Goal: Task Accomplishment & Management: Complete application form

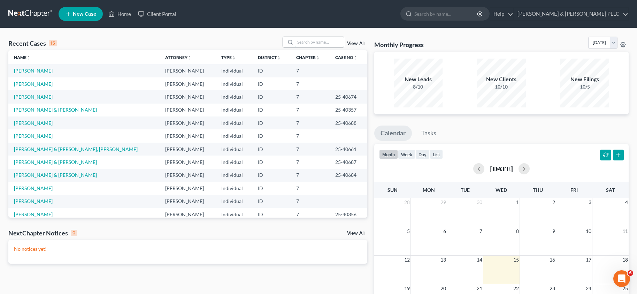
drag, startPoint x: 339, startPoint y: 43, endPoint x: 335, endPoint y: 42, distance: 3.6
click at [337, 43] on input "search" at bounding box center [319, 42] width 49 height 10
click at [42, 68] on link "[PERSON_NAME]" at bounding box center [33, 71] width 39 height 6
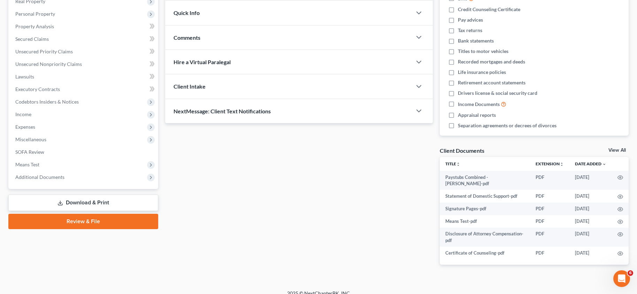
scroll to position [117, 0]
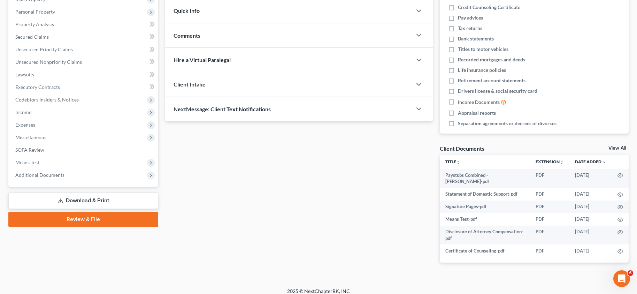
click at [92, 219] on link "Review & File" at bounding box center [83, 218] width 150 height 15
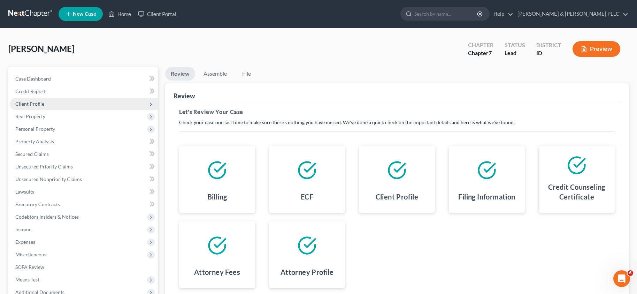
click at [34, 106] on span "Client Profile" at bounding box center [29, 104] width 29 height 6
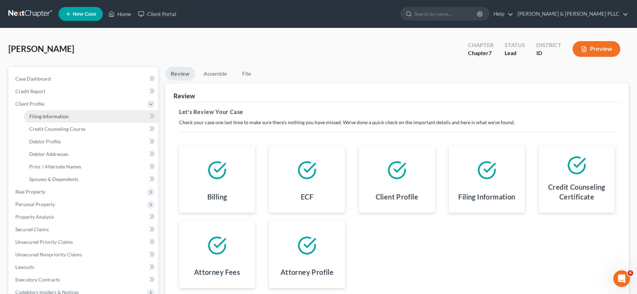
click at [40, 115] on span "Filing Information" at bounding box center [48, 116] width 39 height 6
select select "1"
select select "0"
select select "13"
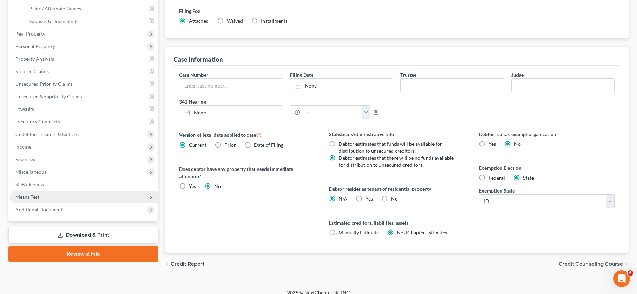
scroll to position [165, 0]
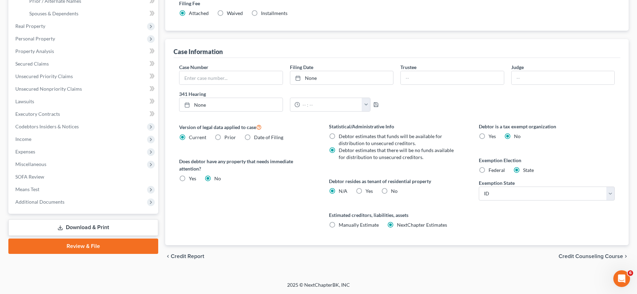
click at [91, 230] on link "Download & Print" at bounding box center [83, 227] width 150 height 16
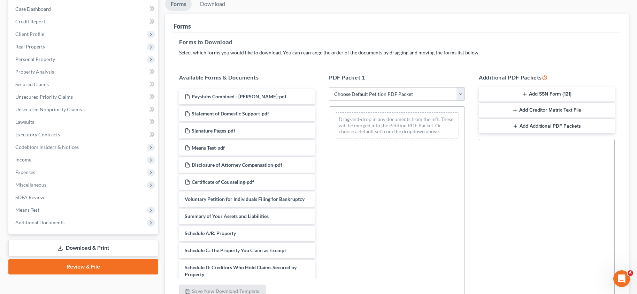
scroll to position [35, 0]
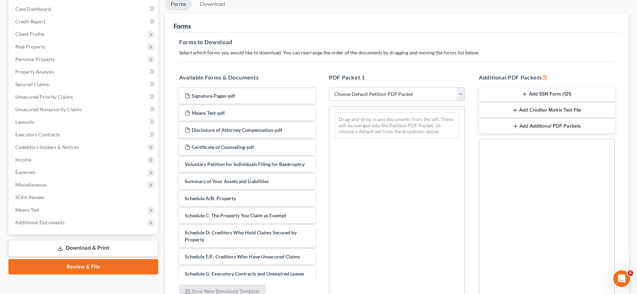
click at [90, 269] on link "Review & File" at bounding box center [83, 266] width 150 height 15
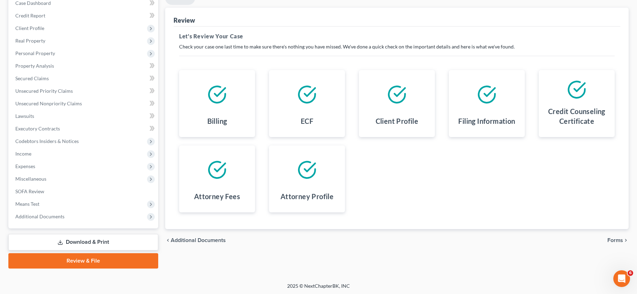
scroll to position [77, 0]
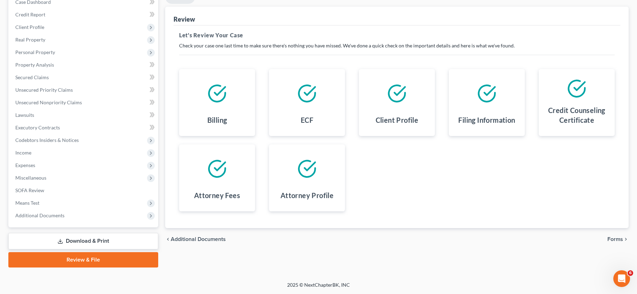
click at [211, 239] on span "Additional Documents" at bounding box center [198, 239] width 55 height 6
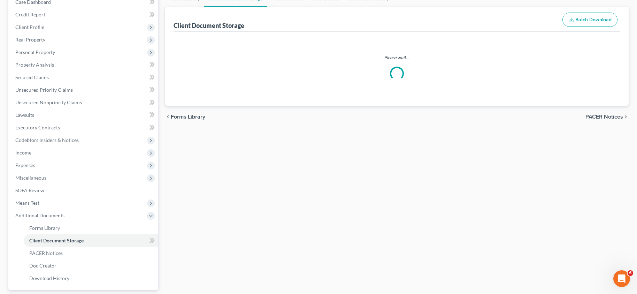
scroll to position [42, 0]
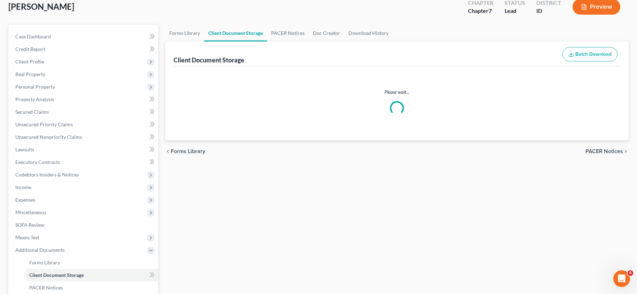
select select "0"
select select "6"
select select "5"
select select "9"
select select "10"
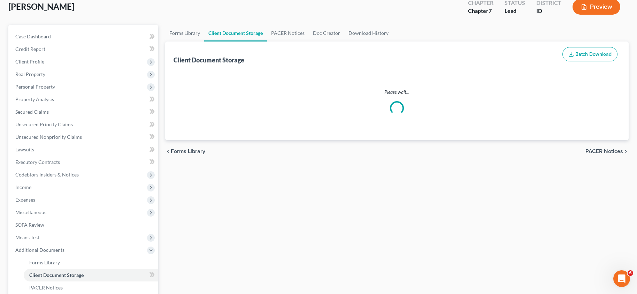
select select "7"
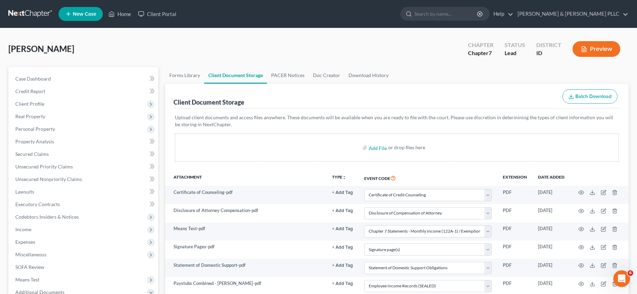
scroll to position [139, 0]
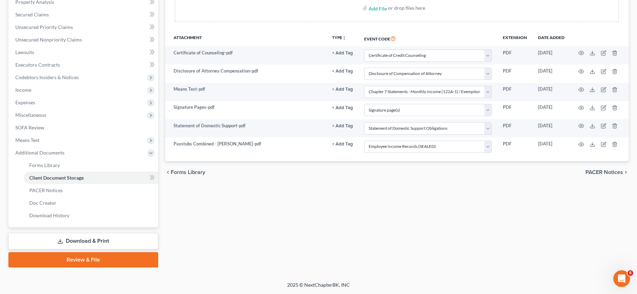
click at [98, 259] on link "Review & File" at bounding box center [83, 259] width 150 height 15
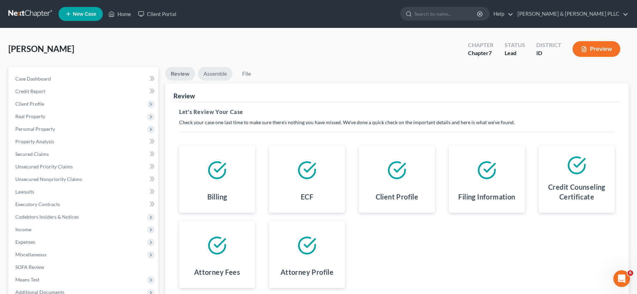
click at [209, 74] on link "Assemble" at bounding box center [215, 74] width 34 height 14
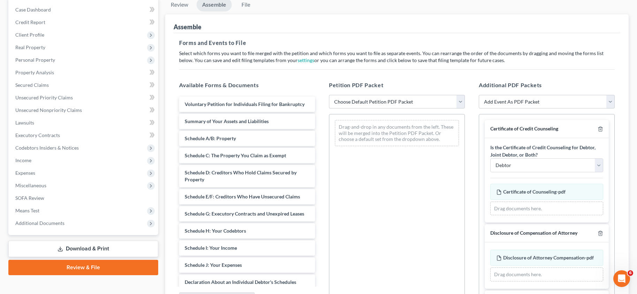
scroll to position [70, 0]
drag, startPoint x: 461, startPoint y: 102, endPoint x: 460, endPoint y: 99, distance: 4.2
click at [461, 102] on select "Choose Default Petition PDF Packet Emergency Filing (Voluntary Petition and Cre…" at bounding box center [397, 101] width 136 height 14
select select "3"
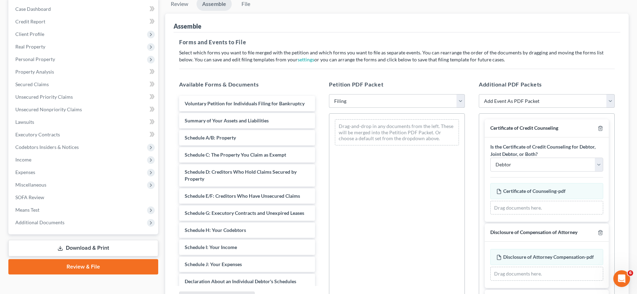
click at [329, 94] on select "Choose Default Petition PDF Packet Emergency Filing (Voluntary Petition and Cre…" at bounding box center [397, 101] width 136 height 14
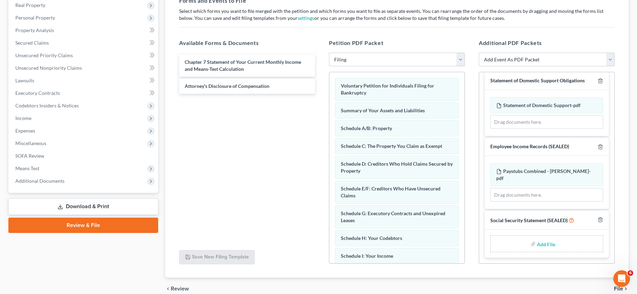
scroll to position [144, 0]
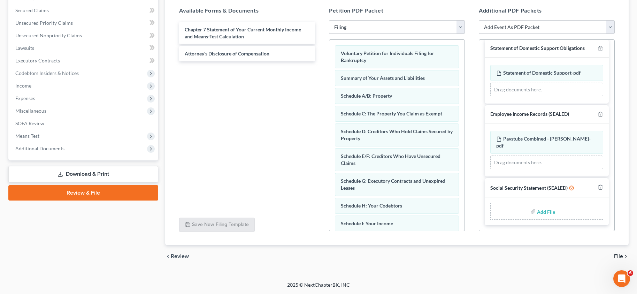
click at [544, 212] on input "file" at bounding box center [545, 211] width 17 height 13
type input "C:\fakepath\Statement of Social Security.pdf"
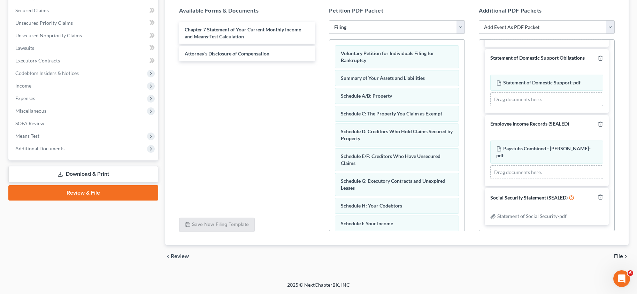
click at [616, 255] on span "File" at bounding box center [618, 256] width 9 height 6
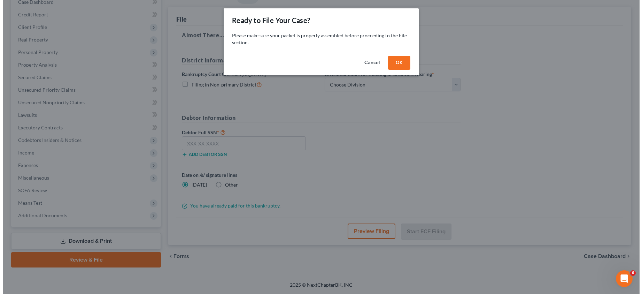
scroll to position [77, 0]
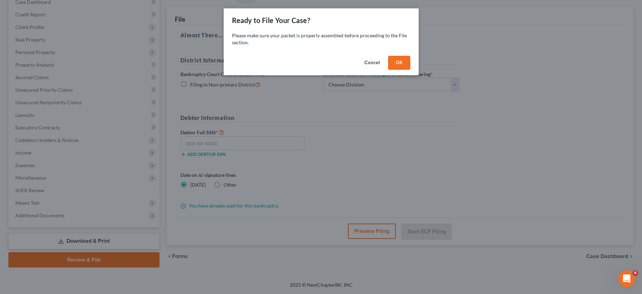
click at [405, 65] on button "OK" at bounding box center [399, 63] width 22 height 14
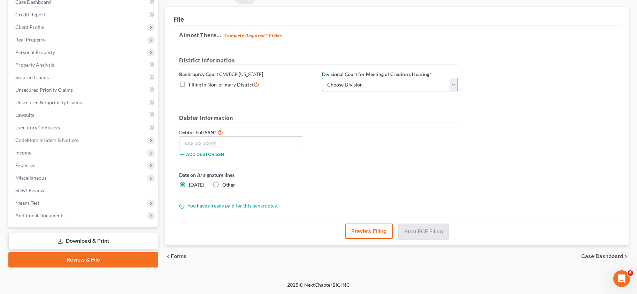
click at [453, 82] on select "Choose Division Boise Coeur d'Alene [GEOGRAPHIC_DATA] [GEOGRAPHIC_DATA] [GEOGRA…" at bounding box center [390, 85] width 136 height 14
select select "3"
click at [322, 78] on select "Choose Division Boise Coeur d'Alene [GEOGRAPHIC_DATA] [GEOGRAPHIC_DATA] [GEOGRA…" at bounding box center [390, 85] width 136 height 14
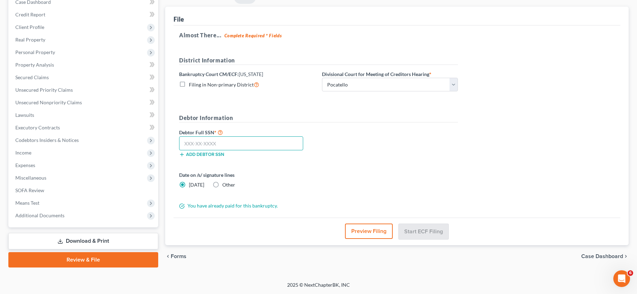
click at [232, 144] on input "text" at bounding box center [241, 143] width 124 height 14
type input "474-33-7479"
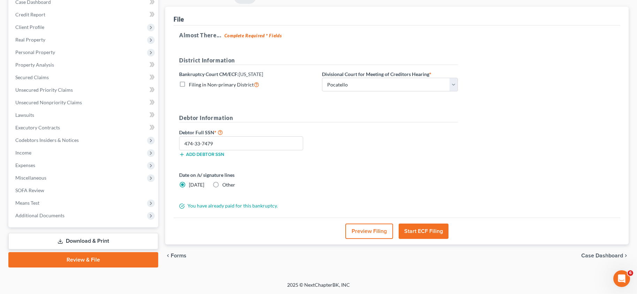
click at [222, 186] on label "Other" at bounding box center [228, 184] width 13 height 7
click at [225, 186] on input "Other" at bounding box center [227, 183] width 5 height 5
radio input "true"
radio input "false"
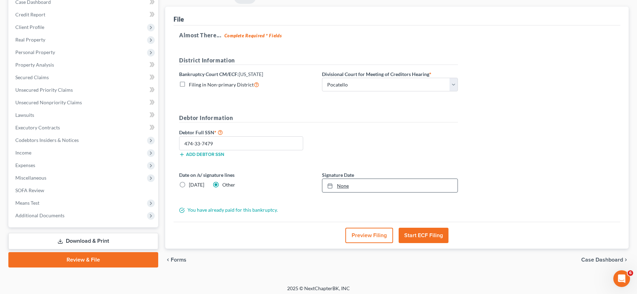
click at [342, 185] on link "None" at bounding box center [389, 185] width 135 height 13
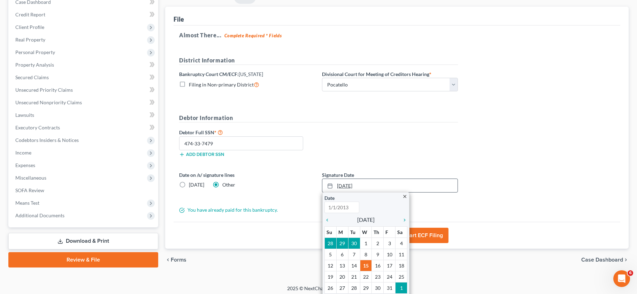
type input "[DATE]"
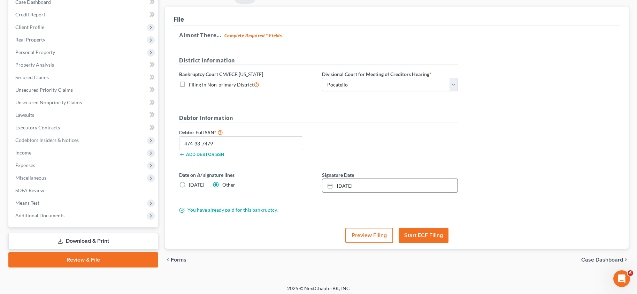
click at [423, 234] on button "Start ECF Filing" at bounding box center [424, 235] width 50 height 15
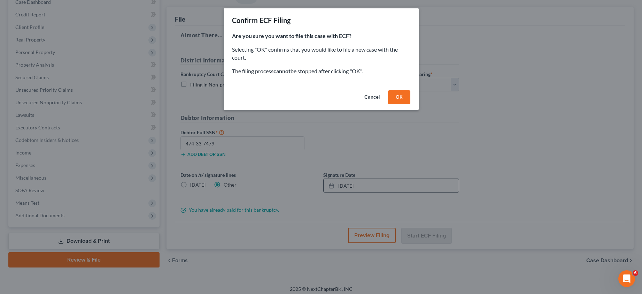
click at [400, 94] on button "OK" at bounding box center [399, 97] width 22 height 14
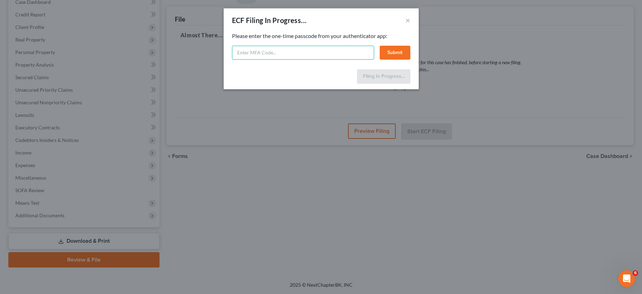
drag, startPoint x: 286, startPoint y: 52, endPoint x: 287, endPoint y: 55, distance: 3.6
click at [287, 51] on input "text" at bounding box center [303, 53] width 142 height 14
type input "208033"
click at [391, 52] on button "Submit" at bounding box center [395, 53] width 31 height 14
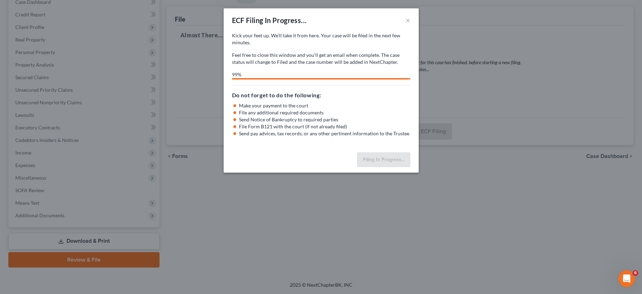
click at [638, 17] on div "ECF Filing In Progress... × Kick your feet up. We’ll take it from here. Your ca…" at bounding box center [321, 147] width 642 height 294
select select "3"
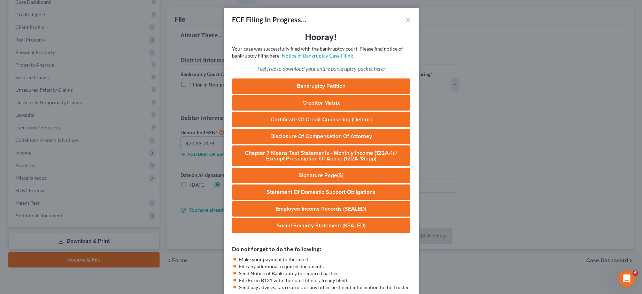
scroll to position [0, 0]
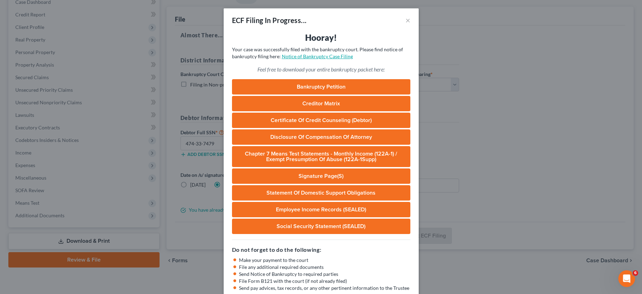
click at [302, 56] on link "Notice of Bankruptcy Case Filing" at bounding box center [317, 56] width 71 height 6
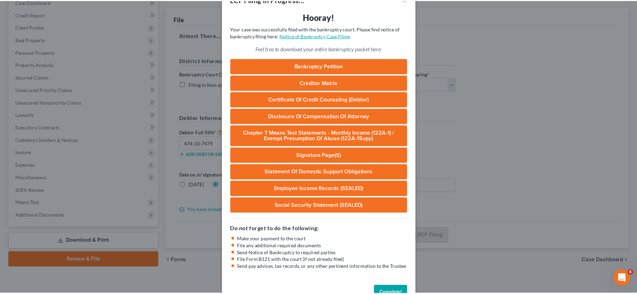
scroll to position [40, 0]
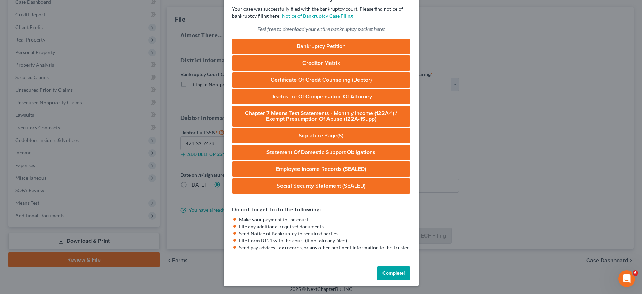
drag, startPoint x: 396, startPoint y: 272, endPoint x: 414, endPoint y: 277, distance: 18.9
click at [396, 272] on button "Complete!" at bounding box center [393, 273] width 33 height 14
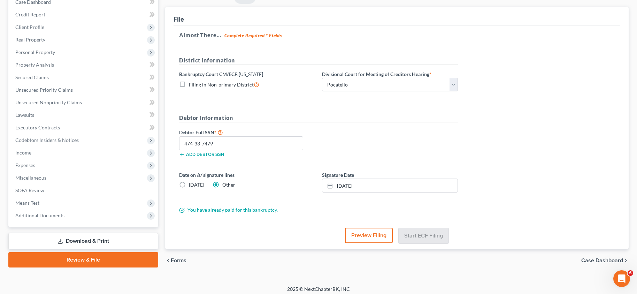
click at [542, 118] on div "Almost There... Complete Required * Fields District Information Bankruptcy Cour…" at bounding box center [397, 123] width 447 height 196
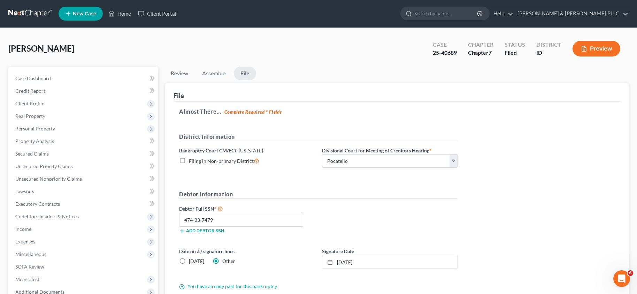
scroll to position [0, 0]
click at [130, 14] on link "Home" at bounding box center [120, 14] width 30 height 13
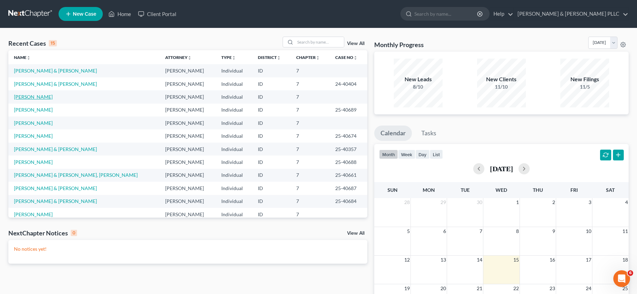
click at [28, 97] on link "[PERSON_NAME]" at bounding box center [33, 97] width 39 height 6
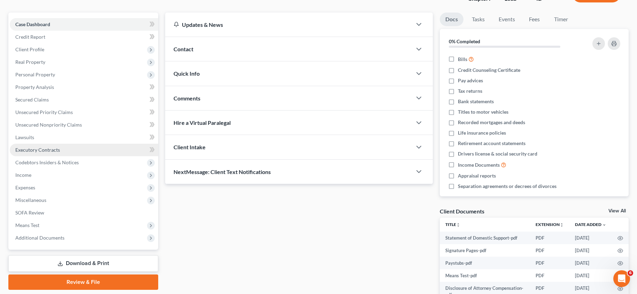
scroll to position [117, 0]
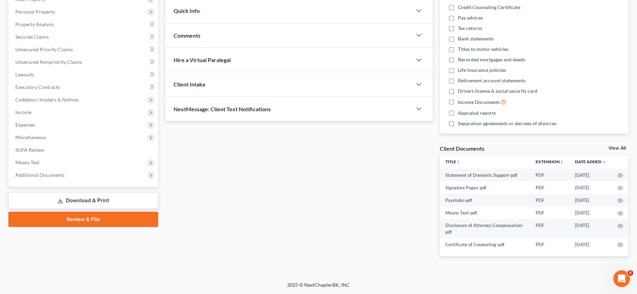
drag, startPoint x: 87, startPoint y: 221, endPoint x: 75, endPoint y: 224, distance: 12.0
click at [87, 221] on link "Review & File" at bounding box center [83, 218] width 150 height 15
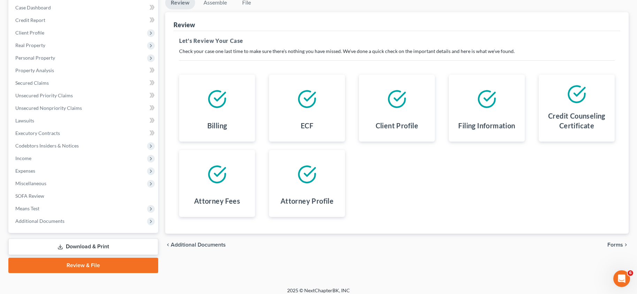
scroll to position [77, 0]
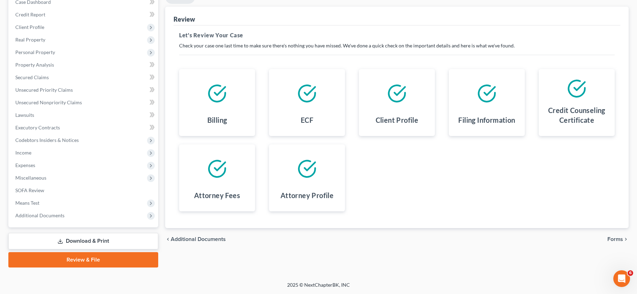
click at [199, 240] on span "Additional Documents" at bounding box center [198, 239] width 55 height 6
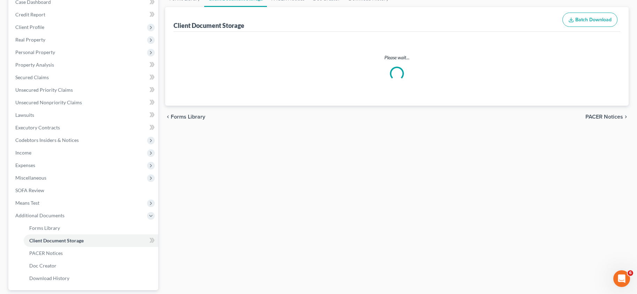
scroll to position [42, 0]
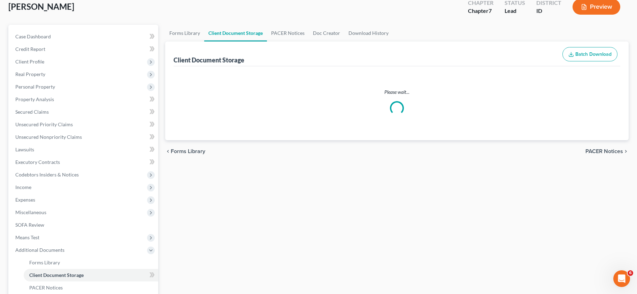
select select "0"
select select "6"
select select "5"
select select "7"
select select "9"
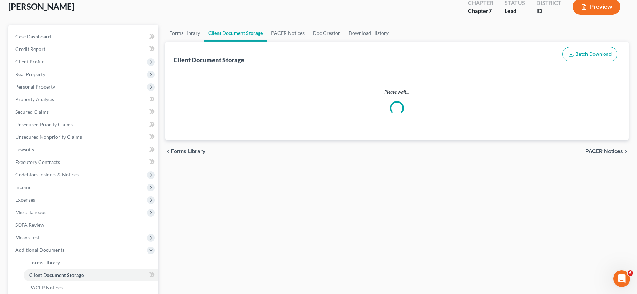
select select "10"
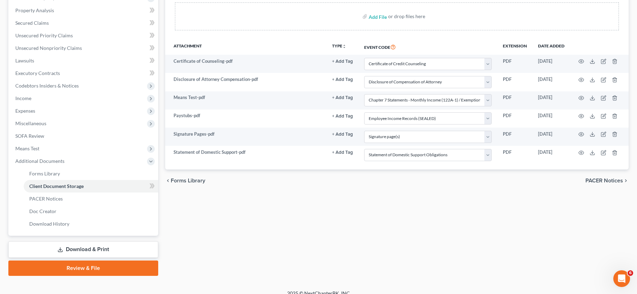
scroll to position [139, 0]
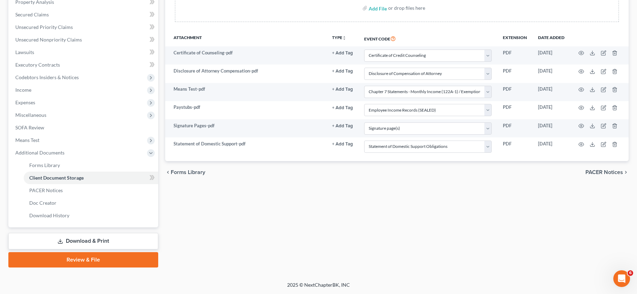
click at [79, 257] on link "Review & File" at bounding box center [83, 259] width 150 height 15
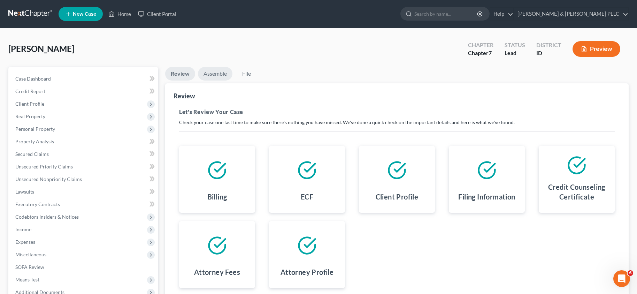
click at [218, 75] on link "Assemble" at bounding box center [215, 74] width 34 height 14
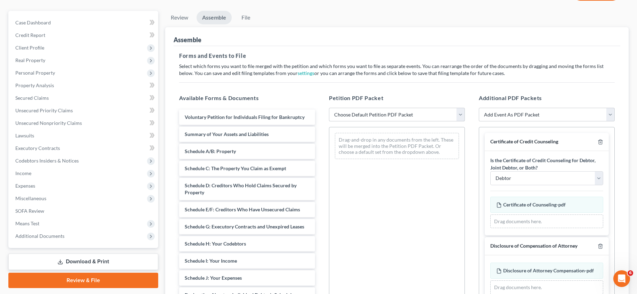
scroll to position [70, 0]
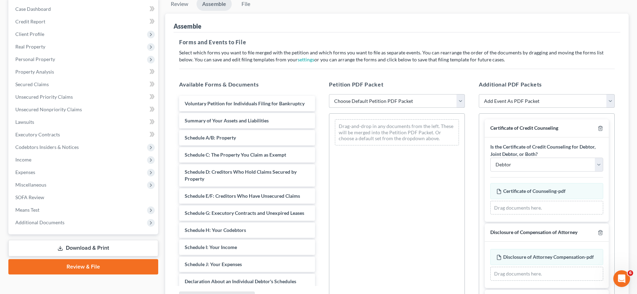
click at [458, 102] on select "Choose Default Petition PDF Packet Emergency Filing (Voluntary Petition and Cre…" at bounding box center [397, 101] width 136 height 14
select select "3"
click at [329, 94] on select "Choose Default Petition PDF Packet Emergency Filing (Voluntary Petition and Cre…" at bounding box center [397, 101] width 136 height 14
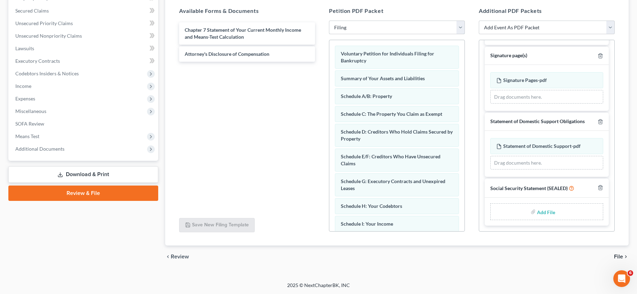
scroll to position [144, 0]
click at [545, 213] on input "file" at bounding box center [545, 211] width 17 height 13
type input "C:\fakepath\Statement of Social Security.pdf"
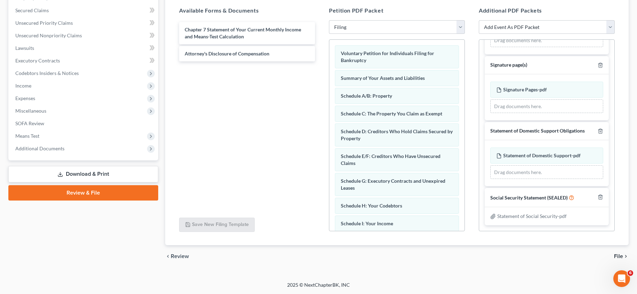
click at [622, 256] on span "File" at bounding box center [618, 256] width 9 height 6
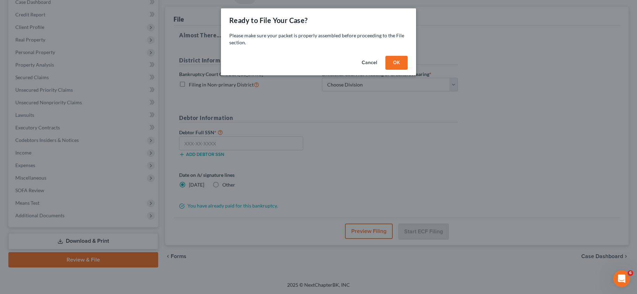
scroll to position [77, 0]
drag, startPoint x: 403, startPoint y: 60, endPoint x: 407, endPoint y: 65, distance: 6.7
click at [403, 61] on button "OK" at bounding box center [399, 63] width 22 height 14
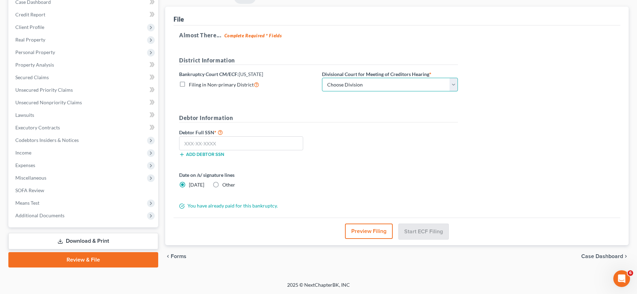
drag, startPoint x: 455, startPoint y: 85, endPoint x: 449, endPoint y: 89, distance: 7.3
click at [455, 85] on select "Choose Division Boise Coeur d'Alene Moscow Pocatello Twin Falls" at bounding box center [390, 85] width 136 height 14
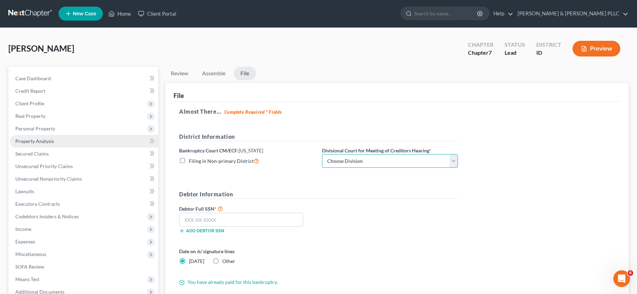
scroll to position [0, 0]
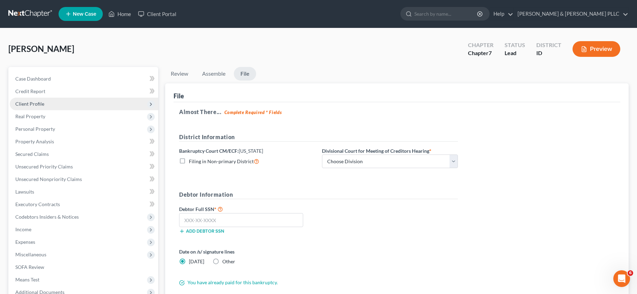
click at [30, 103] on span "Client Profile" at bounding box center [29, 104] width 29 height 6
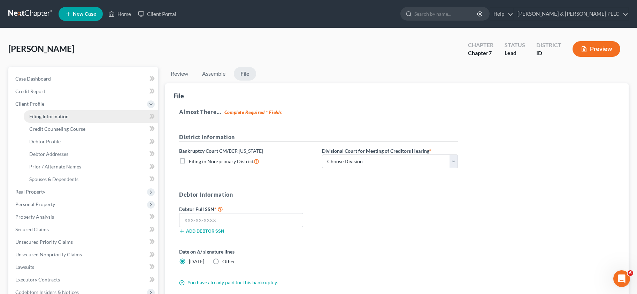
click at [57, 118] on span "Filing Information" at bounding box center [48, 116] width 39 height 6
select select "1"
select select "0"
select select "13"
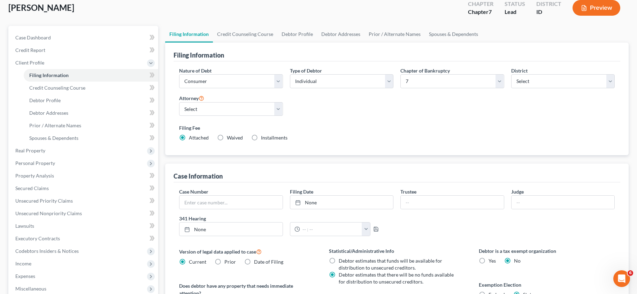
scroll to position [139, 0]
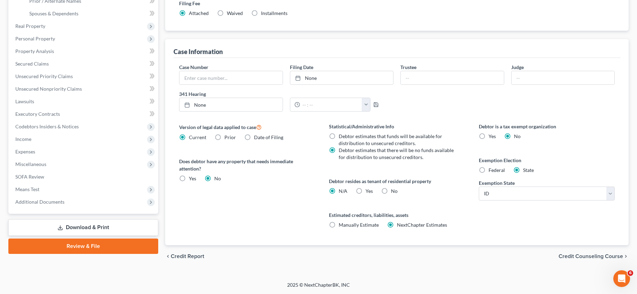
click at [97, 247] on link "Review & File" at bounding box center [83, 245] width 150 height 15
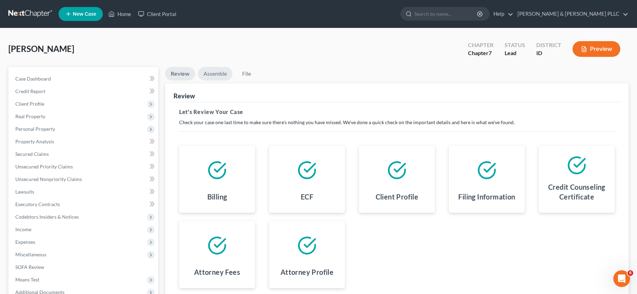
click at [212, 70] on link "Assemble" at bounding box center [215, 74] width 34 height 14
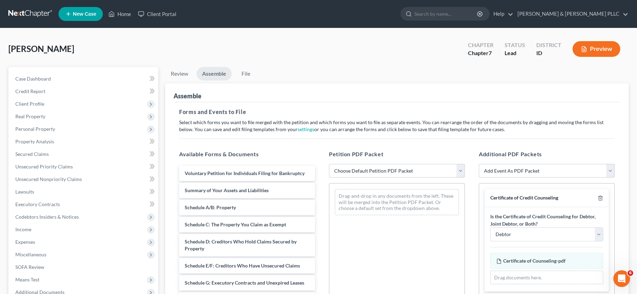
click at [462, 169] on select "Choose Default Petition PDF Packet Emergency Filing (Voluntary Petition and Cre…" at bounding box center [397, 171] width 136 height 14
select select "3"
click at [329, 164] on select "Choose Default Petition PDF Packet Emergency Filing (Voluntary Petition and Cre…" at bounding box center [397, 171] width 136 height 14
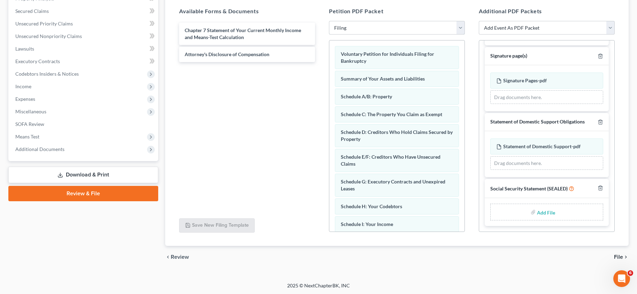
scroll to position [144, 0]
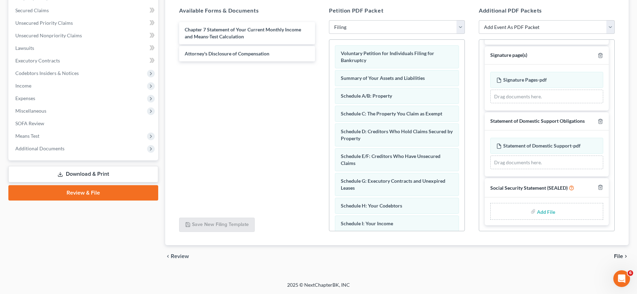
click at [542, 214] on input "file" at bounding box center [545, 211] width 17 height 13
type input "C:\fakepath\Statement of Social Security.pdf"
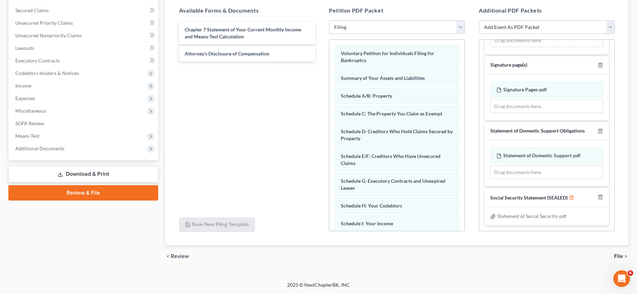
scroll to position [311, 0]
click at [619, 255] on span "File" at bounding box center [618, 256] width 9 height 6
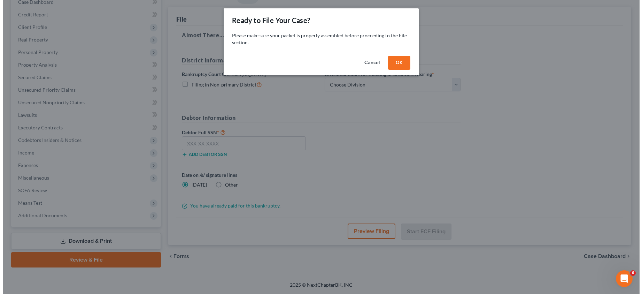
scroll to position [77, 0]
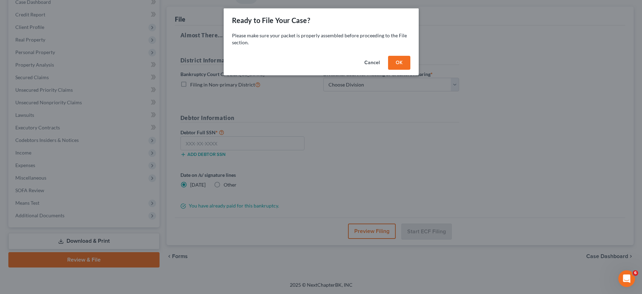
click at [400, 60] on button "OK" at bounding box center [399, 63] width 22 height 14
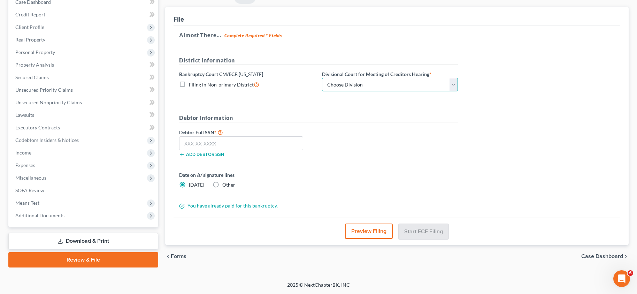
click at [456, 84] on select "Choose Division Boise Coeur d'Alene [GEOGRAPHIC_DATA] [GEOGRAPHIC_DATA] [GEOGRA…" at bounding box center [390, 85] width 136 height 14
select select "3"
click at [322, 78] on select "Choose Division Boise Coeur d'Alene [GEOGRAPHIC_DATA] [GEOGRAPHIC_DATA] [GEOGRA…" at bounding box center [390, 85] width 136 height 14
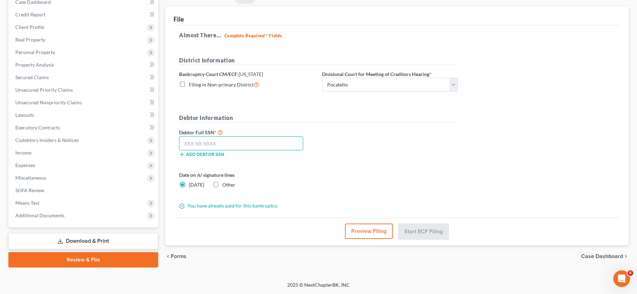
click at [225, 145] on input "text" at bounding box center [241, 143] width 124 height 14
type input "646-20-8247"
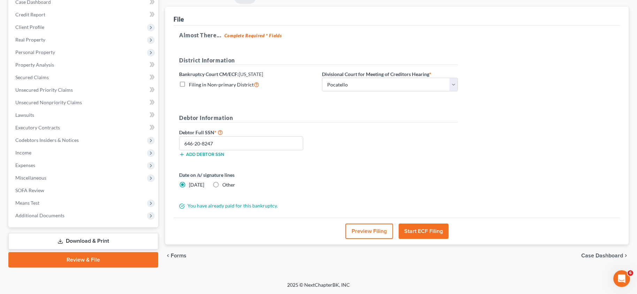
click at [222, 184] on label "Other" at bounding box center [228, 184] width 13 height 7
click at [225, 184] on input "Other" at bounding box center [227, 183] width 5 height 5
radio input "true"
radio input "false"
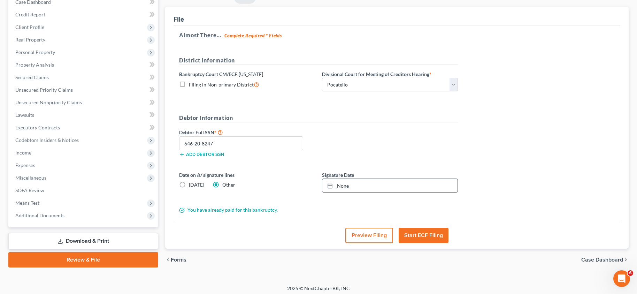
type input "[DATE]"
click at [338, 184] on link "None" at bounding box center [389, 185] width 135 height 13
click at [422, 233] on button "Start ECF Filing" at bounding box center [424, 235] width 50 height 15
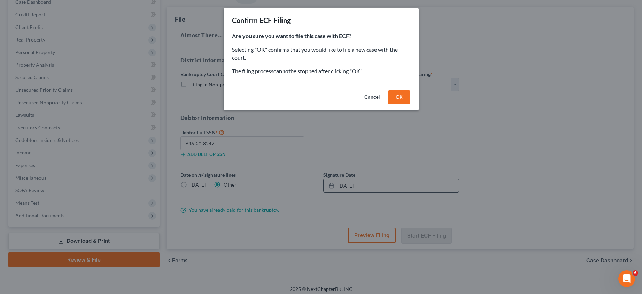
click at [401, 98] on button "OK" at bounding box center [399, 97] width 22 height 14
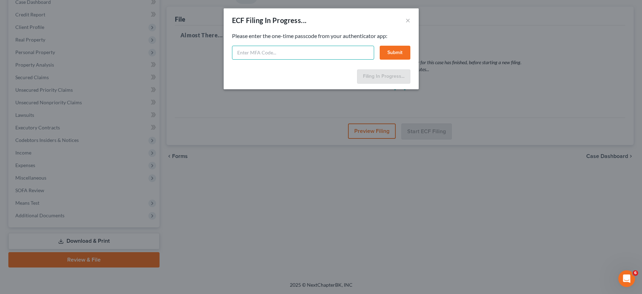
click at [251, 49] on input "text" at bounding box center [303, 53] width 142 height 14
type input "444607"
click at [393, 53] on button "Submit" at bounding box center [395, 53] width 31 height 14
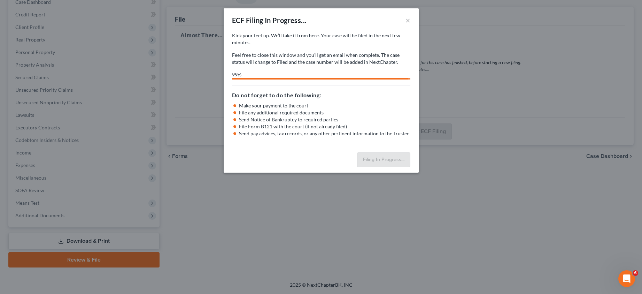
select select "3"
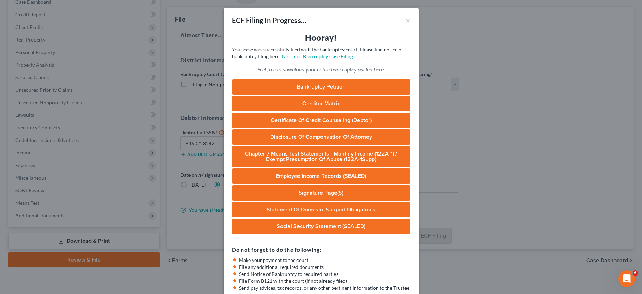
click at [632, 37] on div "ECF Filing In Progress... × Hooray! Your case was successfully filed with the b…" at bounding box center [321, 147] width 642 height 294
click at [331, 57] on link "Notice of Bankruptcy Case Filing" at bounding box center [317, 56] width 71 height 6
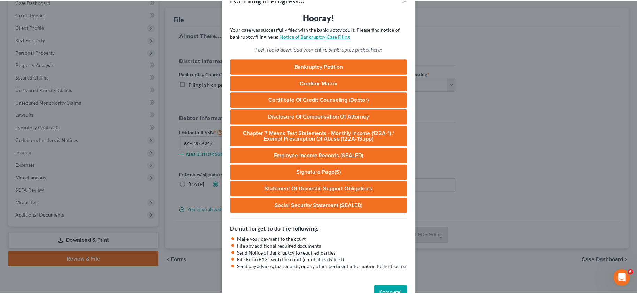
scroll to position [40, 0]
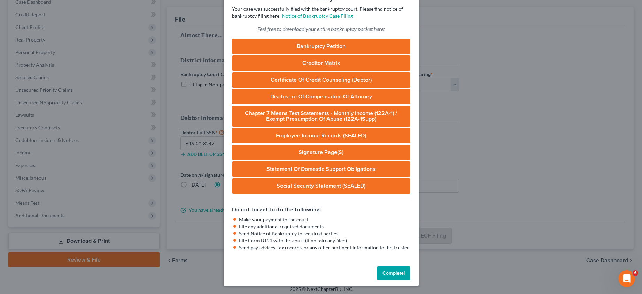
click at [383, 269] on button "Complete!" at bounding box center [393, 273] width 33 height 14
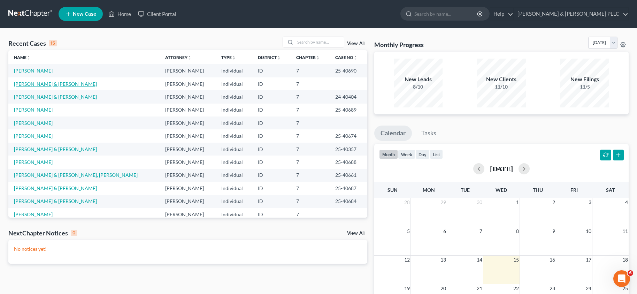
click at [48, 83] on link "[PERSON_NAME] & [PERSON_NAME]" at bounding box center [55, 84] width 83 height 6
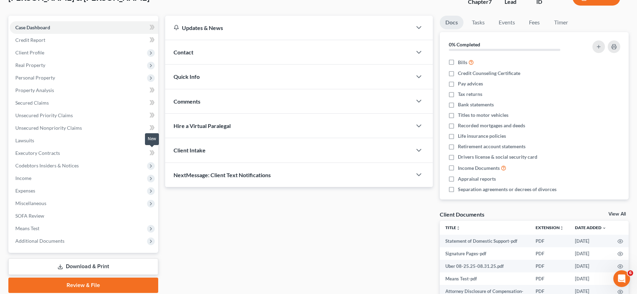
scroll to position [117, 0]
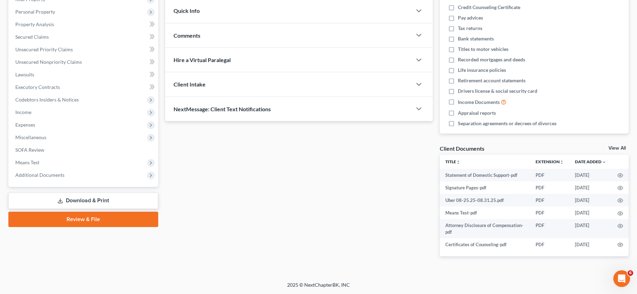
click at [82, 201] on link "Download & Print" at bounding box center [83, 200] width 150 height 16
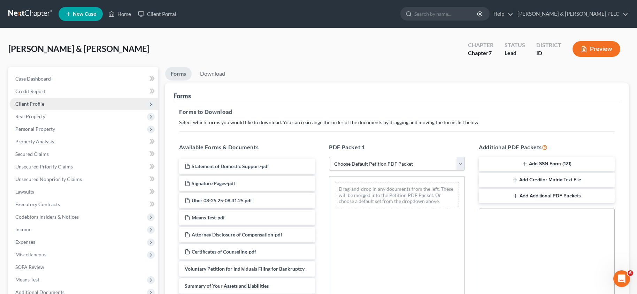
click at [36, 103] on span "Client Profile" at bounding box center [29, 104] width 29 height 6
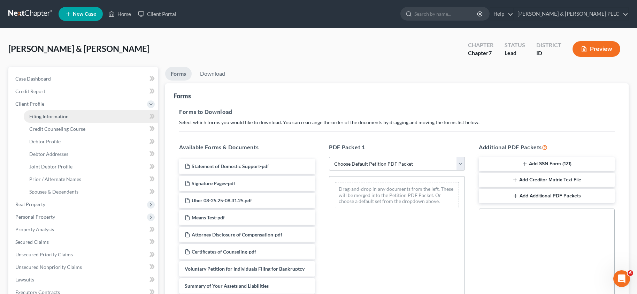
click at [44, 117] on span "Filing Information" at bounding box center [48, 116] width 39 height 6
select select "1"
select select "0"
select select "13"
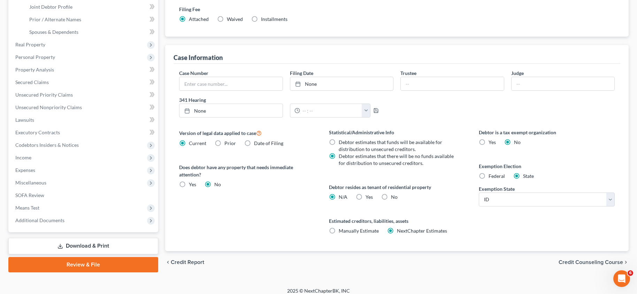
scroll to position [165, 0]
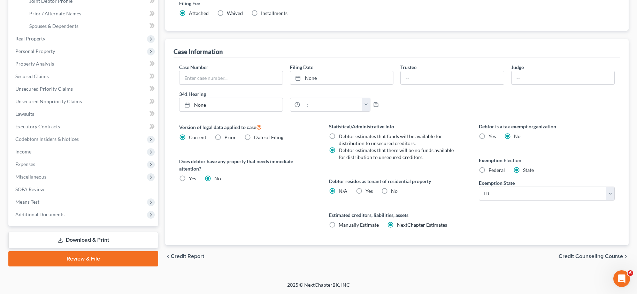
click at [84, 256] on link "Review & File" at bounding box center [83, 258] width 150 height 15
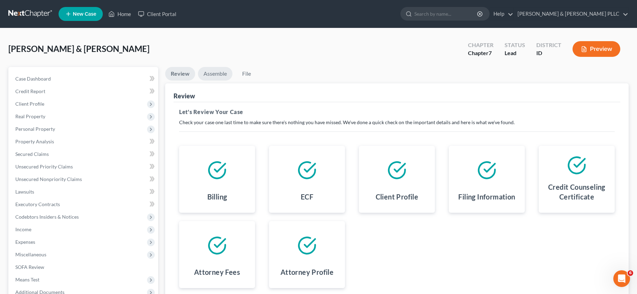
click at [218, 73] on link "Assemble" at bounding box center [215, 74] width 34 height 14
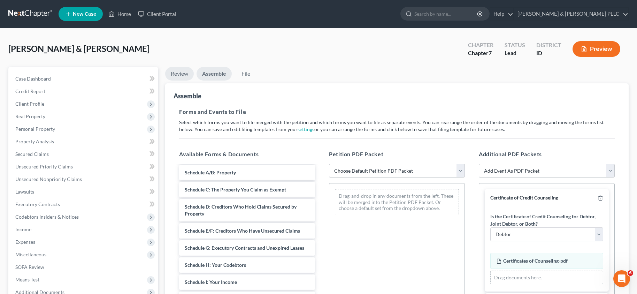
click at [179, 75] on link "Review" at bounding box center [179, 74] width 29 height 14
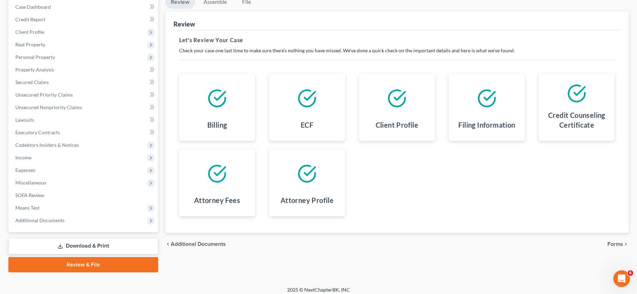
scroll to position [77, 0]
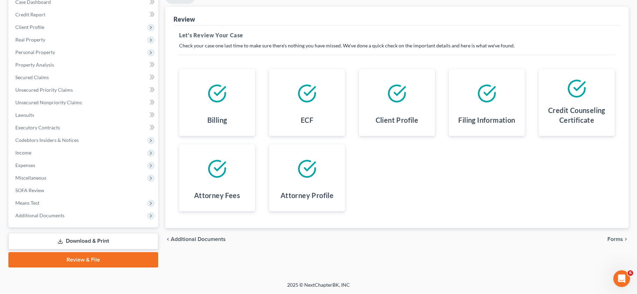
click at [200, 236] on span "Additional Documents" at bounding box center [198, 239] width 55 height 6
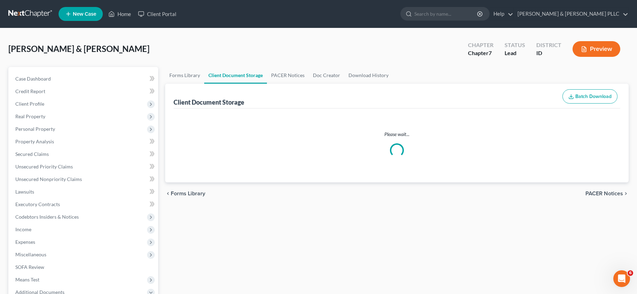
select select "0"
select select "6"
select select "5"
select select "7"
select select "9"
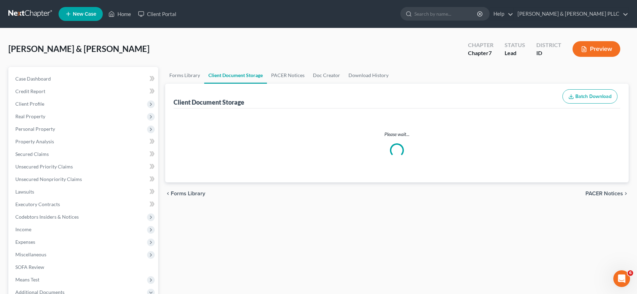
select select "10"
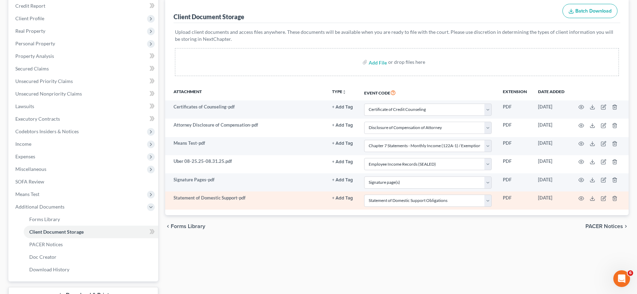
scroll to position [139, 0]
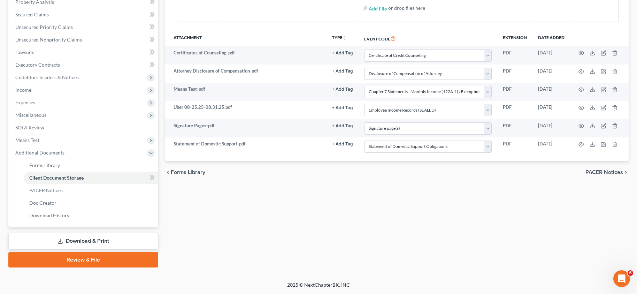
click at [78, 256] on link "Review & File" at bounding box center [83, 259] width 150 height 15
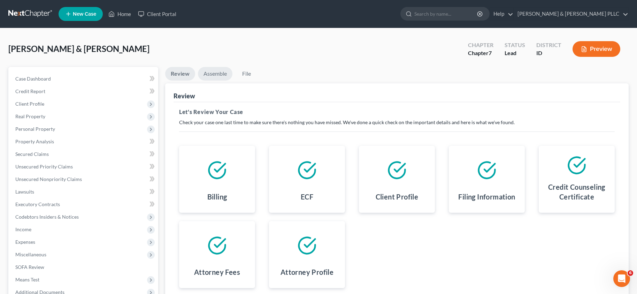
click at [211, 73] on link "Assemble" at bounding box center [215, 74] width 34 height 14
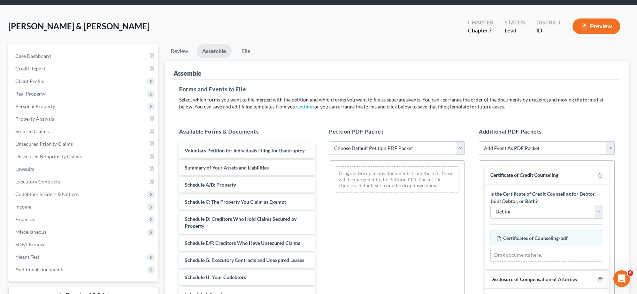
scroll to position [35, 0]
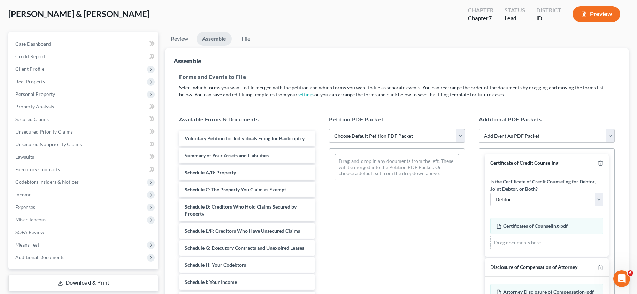
click at [462, 138] on select "Choose Default Petition PDF Packet Emergency Filing (Voluntary Petition and Cre…" at bounding box center [397, 136] width 136 height 14
select select "3"
click at [329, 129] on select "Choose Default Petition PDF Packet Emergency Filing (Voluntary Petition and Cre…" at bounding box center [397, 136] width 136 height 14
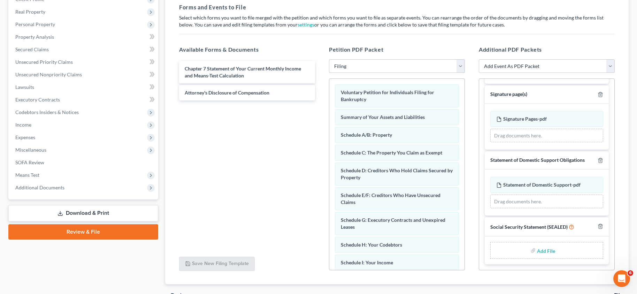
scroll to position [0, 0]
click at [543, 251] on input "file" at bounding box center [545, 250] width 17 height 13
type input "C:\fakepath\Statement of Social Security.pdf"
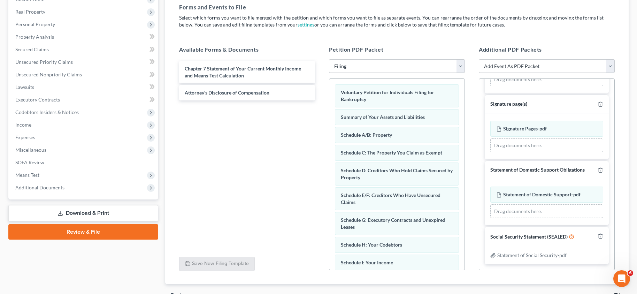
click at [634, 22] on div "Lamb, Larry & Tiffany Upgraded Chapter Chapter 7 Status Lead District ID Previe…" at bounding box center [318, 122] width 637 height 397
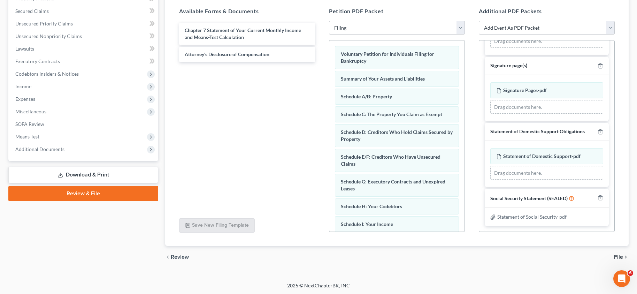
scroll to position [144, 0]
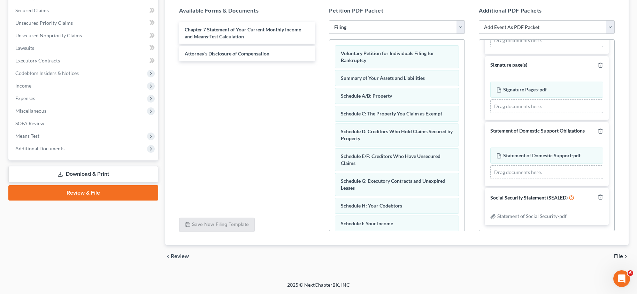
click at [618, 256] on span "File" at bounding box center [618, 256] width 9 height 6
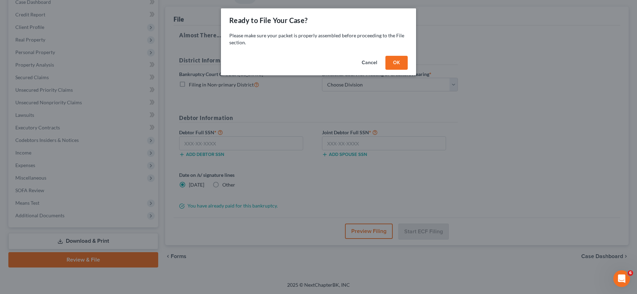
scroll to position [77, 0]
click at [400, 60] on button "OK" at bounding box center [399, 63] width 22 height 14
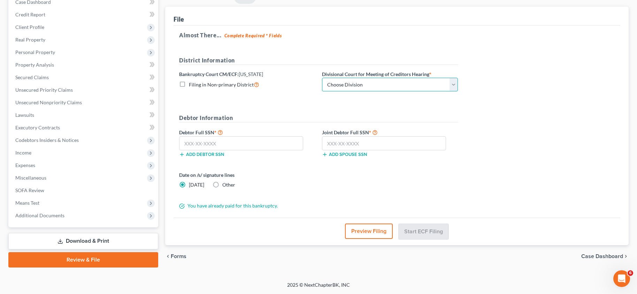
click at [455, 86] on select "Choose Division Boise Coeur d'Alene [GEOGRAPHIC_DATA] [GEOGRAPHIC_DATA] [GEOGRA…" at bounding box center [390, 85] width 136 height 14
select select "3"
click at [322, 78] on select "Choose Division Boise Coeur d'Alene [GEOGRAPHIC_DATA] [GEOGRAPHIC_DATA] [GEOGRA…" at bounding box center [390, 85] width 136 height 14
drag, startPoint x: 215, startPoint y: 184, endPoint x: 213, endPoint y: 180, distance: 4.7
click at [222, 184] on label "Other" at bounding box center [228, 184] width 13 height 7
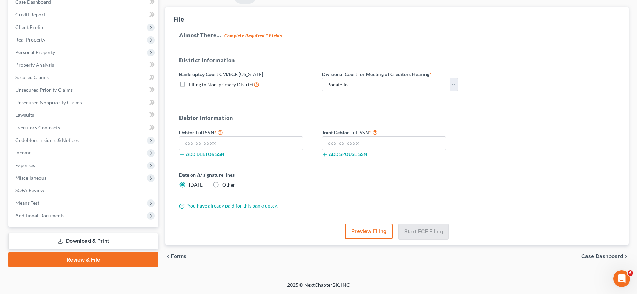
click at [225, 184] on input "Other" at bounding box center [227, 183] width 5 height 5
radio input "true"
radio input "false"
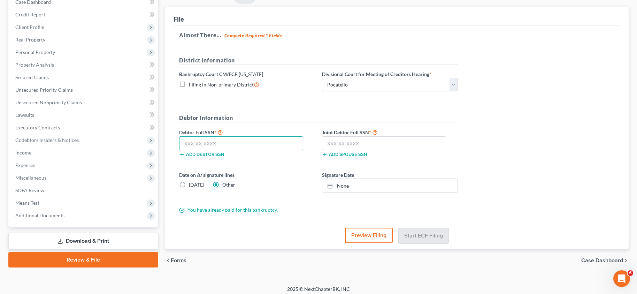
click at [189, 139] on input "text" at bounding box center [241, 143] width 124 height 14
type input "555-69-8326"
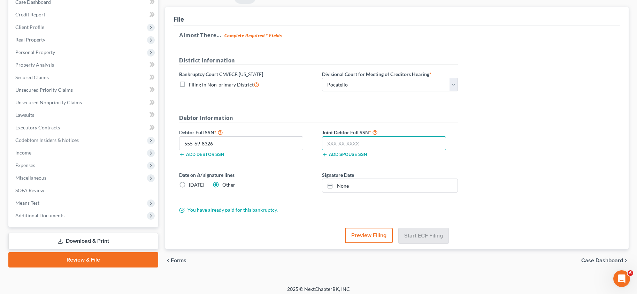
drag, startPoint x: 326, startPoint y: 144, endPoint x: 333, endPoint y: 116, distance: 28.6
click at [327, 144] on input "text" at bounding box center [384, 143] width 124 height 14
type input "530-78-1155"
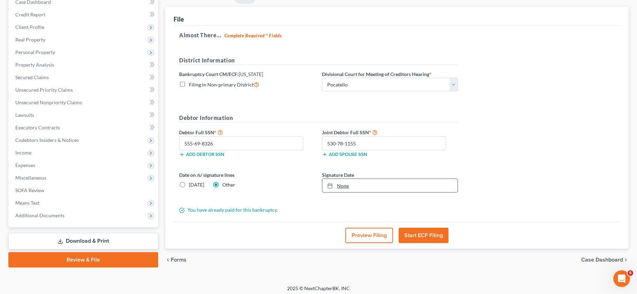
click at [347, 187] on link "None" at bounding box center [389, 185] width 135 height 13
click at [420, 231] on button "Start ECF Filing" at bounding box center [424, 235] width 50 height 15
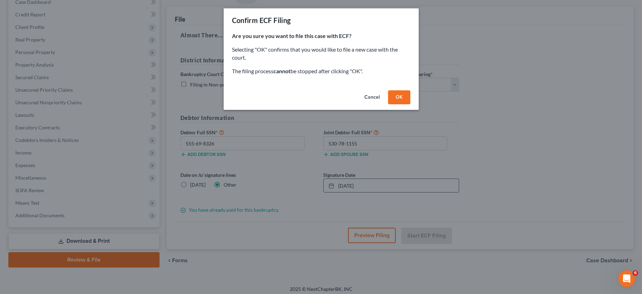
click at [403, 98] on button "OK" at bounding box center [399, 97] width 22 height 14
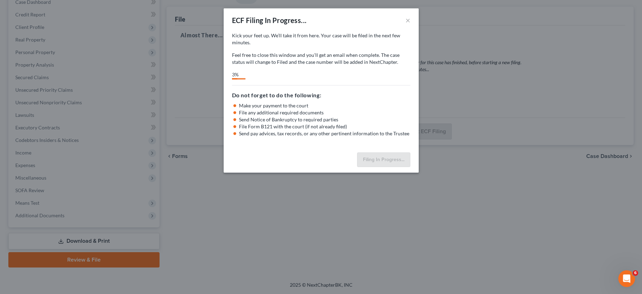
select select "3"
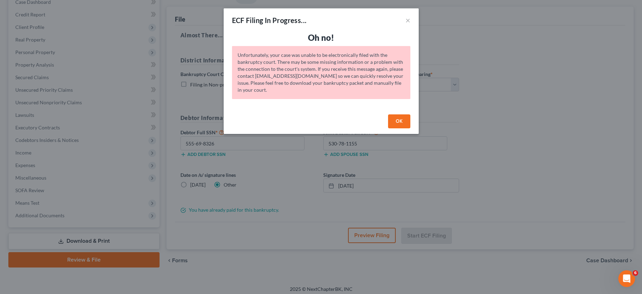
click at [398, 126] on button "OK" at bounding box center [399, 121] width 22 height 14
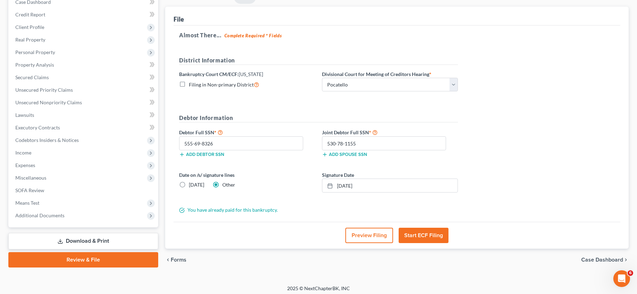
drag, startPoint x: 556, startPoint y: 92, endPoint x: 556, endPoint y: 98, distance: 5.2
click at [556, 93] on div "Almost There... Complete Required * Fields District Information Bankruptcy Cour…" at bounding box center [397, 123] width 447 height 196
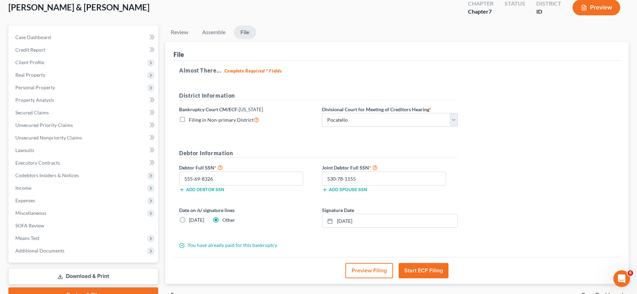
scroll to position [0, 0]
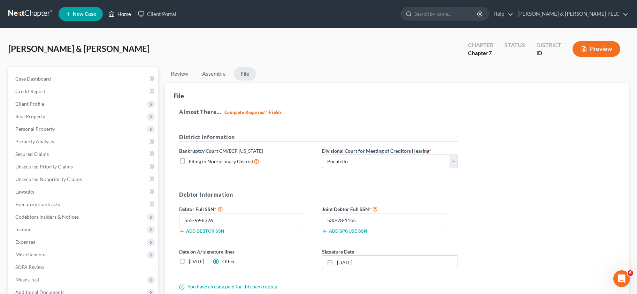
drag, startPoint x: 123, startPoint y: 14, endPoint x: 127, endPoint y: 33, distance: 19.3
click at [123, 13] on link "Home" at bounding box center [120, 14] width 30 height 13
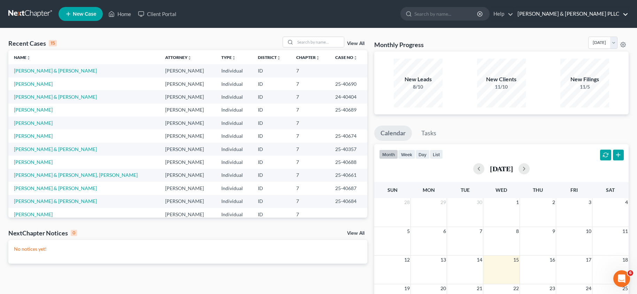
click at [603, 16] on link "[PERSON_NAME] & [PERSON_NAME] PLLC" at bounding box center [571, 14] width 114 height 13
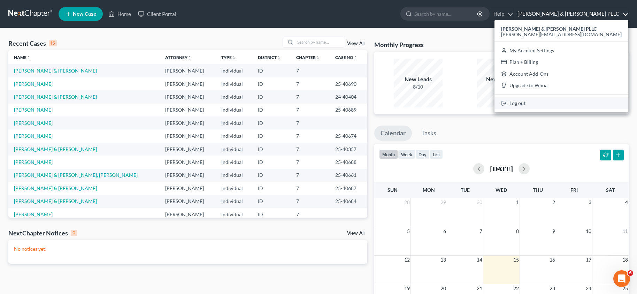
click at [580, 103] on link "Log out" at bounding box center [561, 103] width 134 height 12
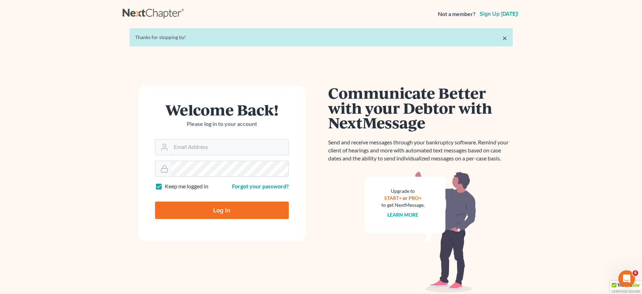
type input "[PERSON_NAME][EMAIL_ADDRESS][DOMAIN_NAME]"
click at [229, 207] on input "Log In" at bounding box center [222, 209] width 134 height 17
type input "Thinking..."
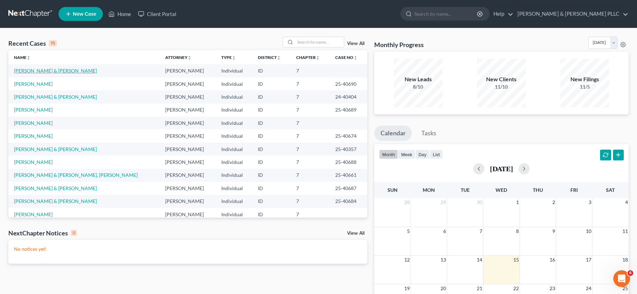
click at [42, 70] on link "[PERSON_NAME] & [PERSON_NAME]" at bounding box center [55, 71] width 83 height 6
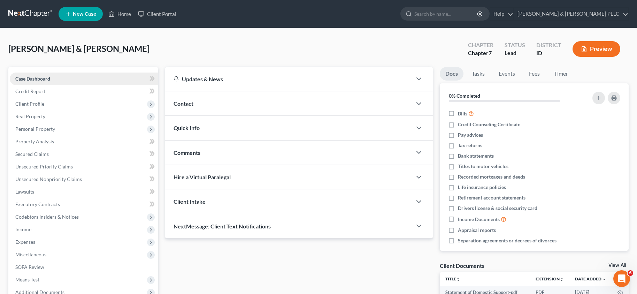
scroll to position [117, 0]
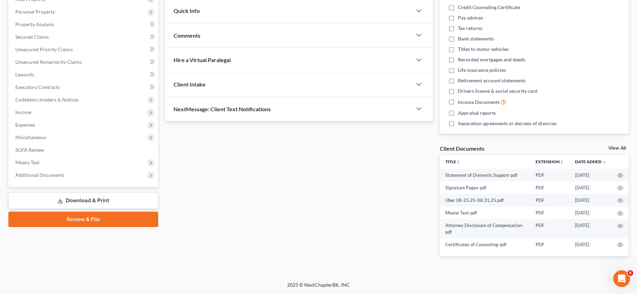
click at [78, 220] on link "Review & File" at bounding box center [83, 218] width 150 height 15
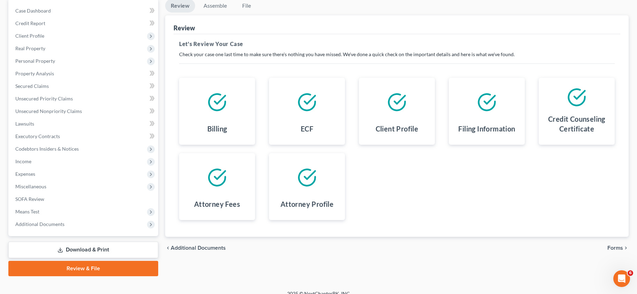
scroll to position [70, 0]
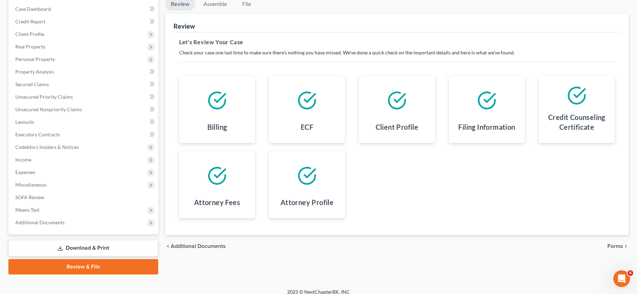
click at [209, 248] on span "Additional Documents" at bounding box center [198, 246] width 55 height 6
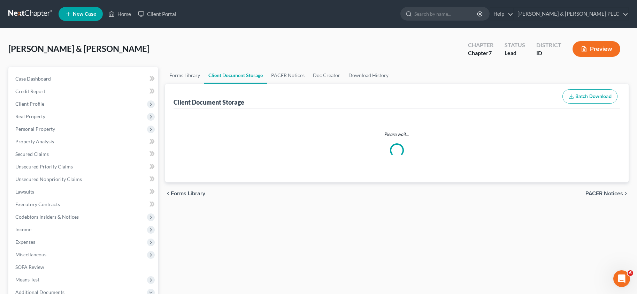
select select "0"
select select "6"
select select "5"
select select "7"
select select "9"
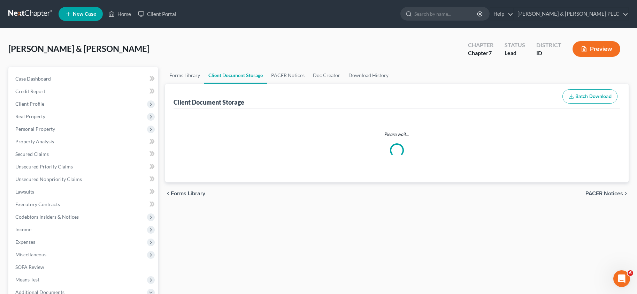
select select "10"
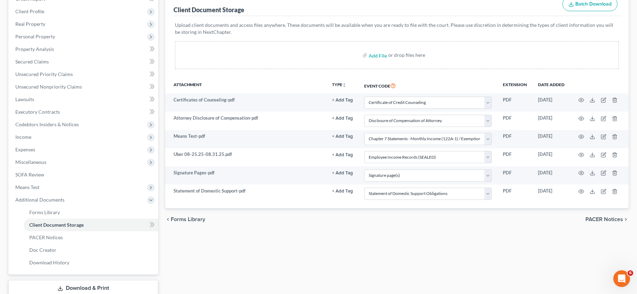
scroll to position [139, 0]
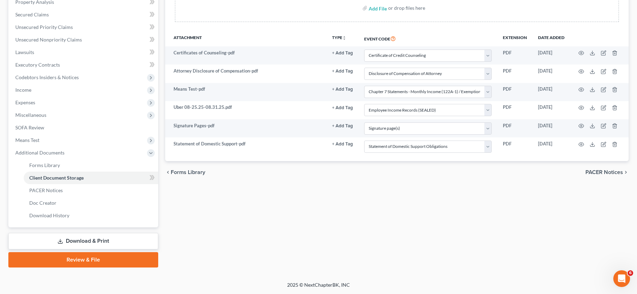
click at [90, 260] on link "Review & File" at bounding box center [83, 259] width 150 height 15
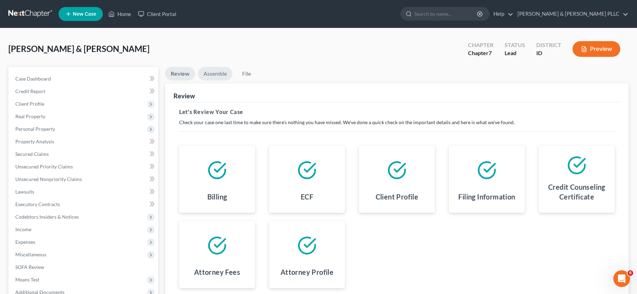
click at [213, 72] on link "Assemble" at bounding box center [215, 74] width 34 height 14
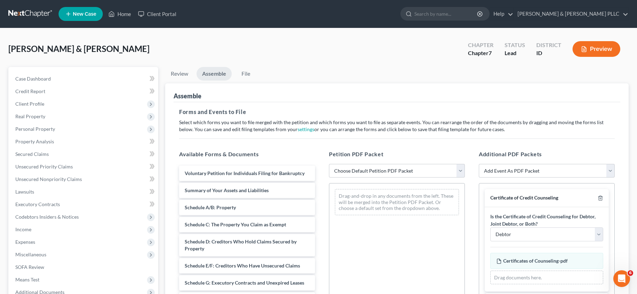
scroll to position [70, 0]
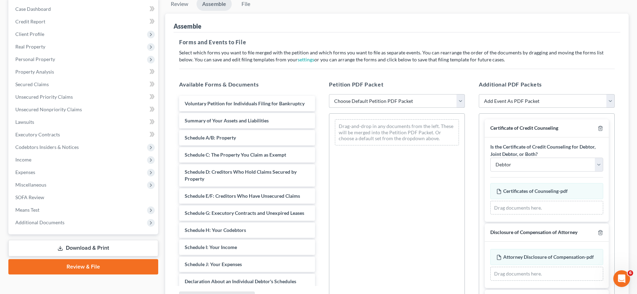
click at [461, 101] on select "Choose Default Petition PDF Packet Emergency Filing (Voluntary Petition and Cre…" at bounding box center [397, 101] width 136 height 14
select select "3"
click at [329, 94] on select "Choose Default Petition PDF Packet Emergency Filing (Voluntary Petition and Cre…" at bounding box center [397, 101] width 136 height 14
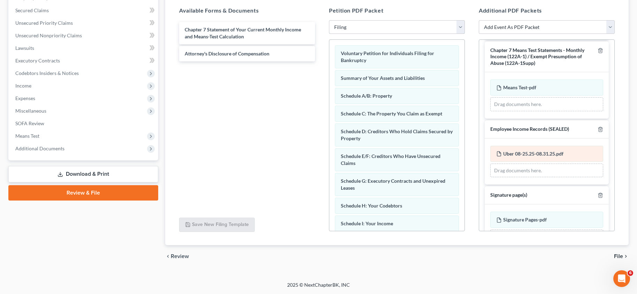
scroll to position [321, 0]
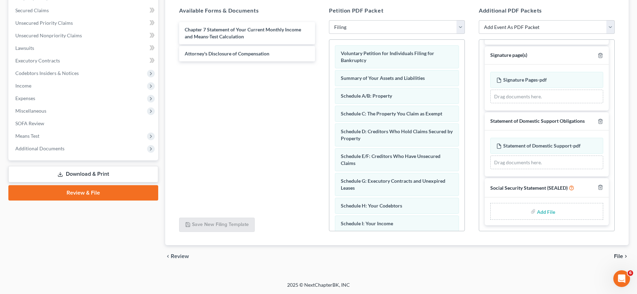
click at [540, 212] on input "file" at bounding box center [545, 211] width 17 height 13
type input "C:\fakepath\Statement of Social Security.pdf"
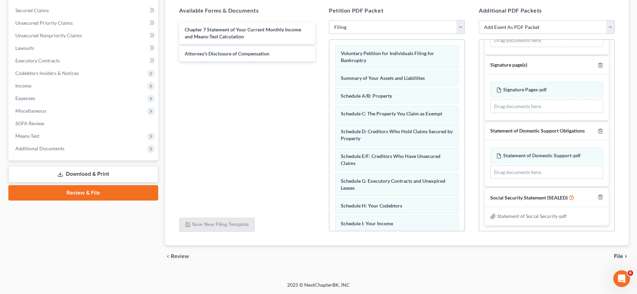
scroll to position [311, 0]
click at [620, 257] on span "File" at bounding box center [618, 256] width 9 height 6
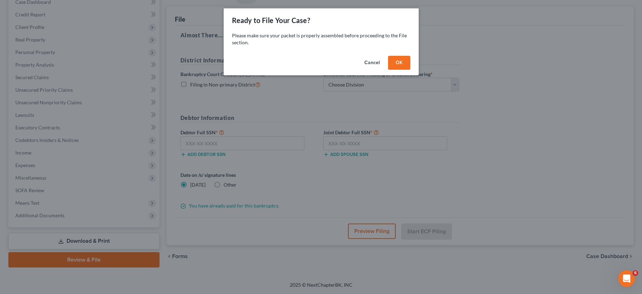
click at [399, 61] on button "OK" at bounding box center [399, 63] width 22 height 14
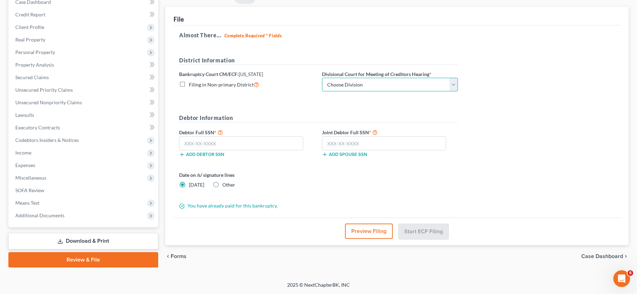
click at [450, 84] on select "Choose Division Boise Coeur d'Alene [GEOGRAPHIC_DATA] [GEOGRAPHIC_DATA] [GEOGRA…" at bounding box center [390, 85] width 136 height 14
select select "3"
click at [322, 78] on select "Choose Division Boise Coeur d'Alene [GEOGRAPHIC_DATA] [GEOGRAPHIC_DATA] [GEOGRA…" at bounding box center [390, 85] width 136 height 14
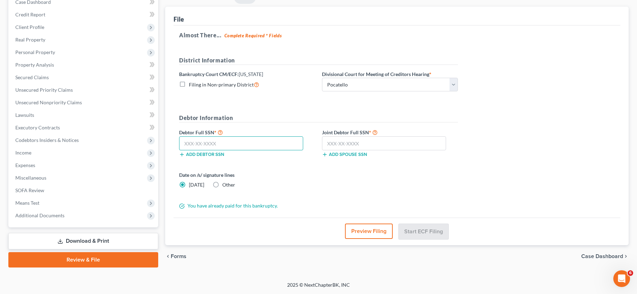
click at [251, 145] on input "text" at bounding box center [241, 143] width 124 height 14
type input "555-69-8326"
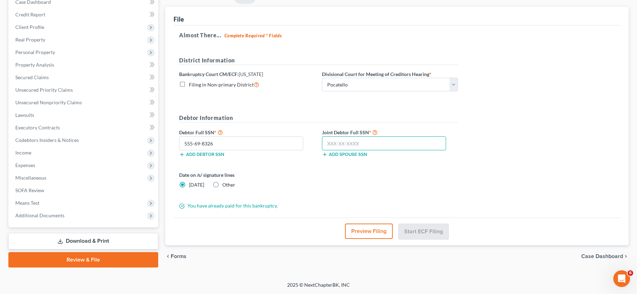
click at [327, 142] on input "text" at bounding box center [384, 143] width 124 height 14
type input "530-78-1155"
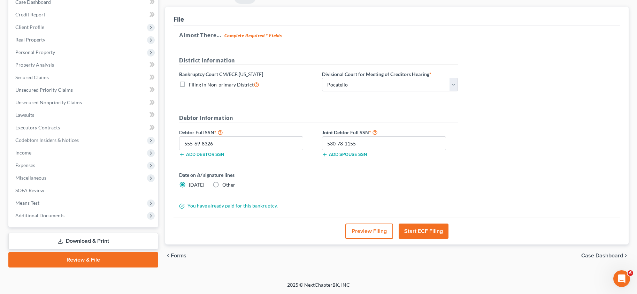
click at [222, 184] on label "Other" at bounding box center [228, 184] width 13 height 7
click at [225, 184] on input "Other" at bounding box center [227, 183] width 5 height 5
radio input "true"
radio input "false"
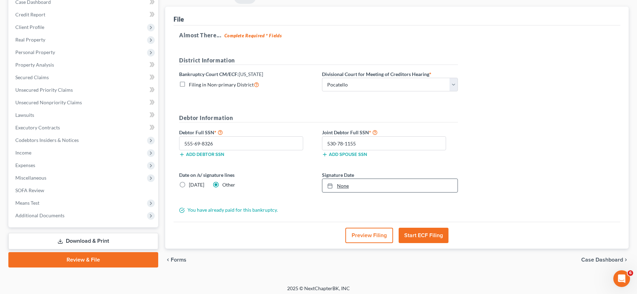
type input "[DATE]"
click at [345, 185] on link "None" at bounding box center [389, 185] width 135 height 13
click at [441, 206] on form "District Information Bankruptcy Court CM/ECF: [US_STATE] Filing in Non-primary …" at bounding box center [318, 134] width 279 height 157
click at [430, 237] on button "Start ECF Filing" at bounding box center [424, 235] width 50 height 15
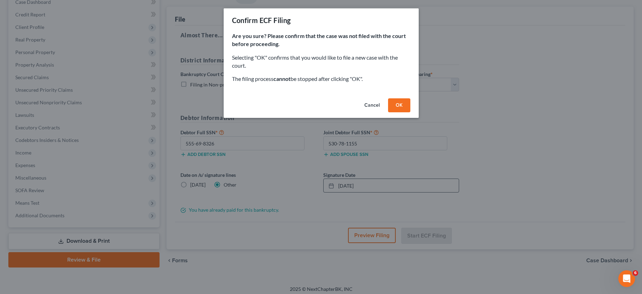
click at [399, 103] on button "OK" at bounding box center [399, 105] width 22 height 14
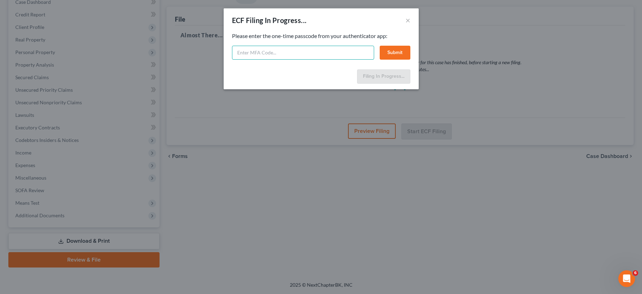
click at [292, 55] on input "text" at bounding box center [303, 53] width 142 height 14
type input "639610"
drag, startPoint x: 393, startPoint y: 52, endPoint x: 388, endPoint y: 64, distance: 12.9
click at [392, 52] on button "Submit" at bounding box center [395, 53] width 31 height 14
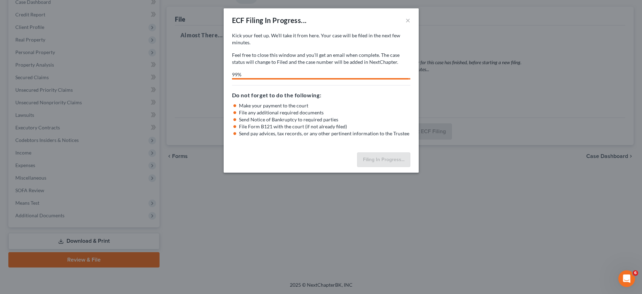
select select "3"
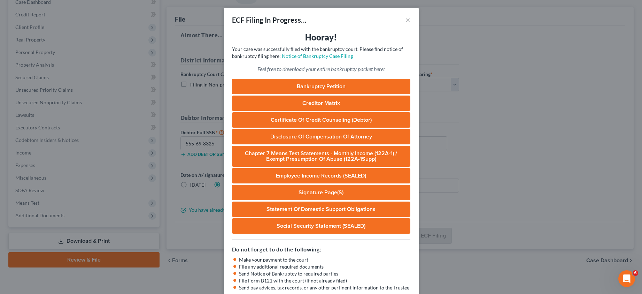
scroll to position [0, 0]
click at [317, 53] on p "Your case was successfully filed with the bankruptcy court. Please find notice …" at bounding box center [321, 53] width 178 height 14
click at [316, 57] on link "Notice of Bankruptcy Case Filing" at bounding box center [317, 56] width 71 height 6
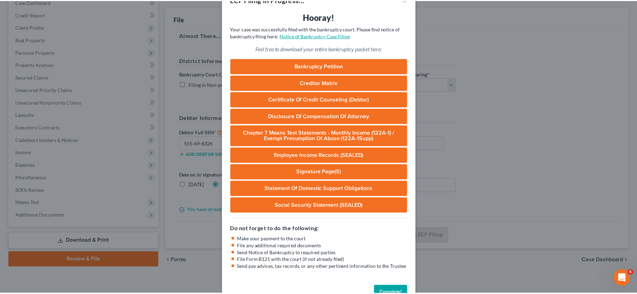
scroll to position [40, 0]
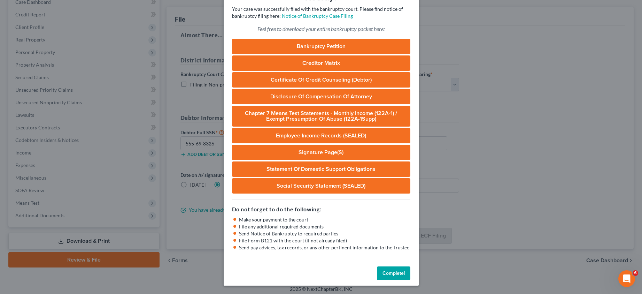
click at [395, 276] on button "Complete!" at bounding box center [393, 273] width 33 height 14
